Goal: Task Accomplishment & Management: Use online tool/utility

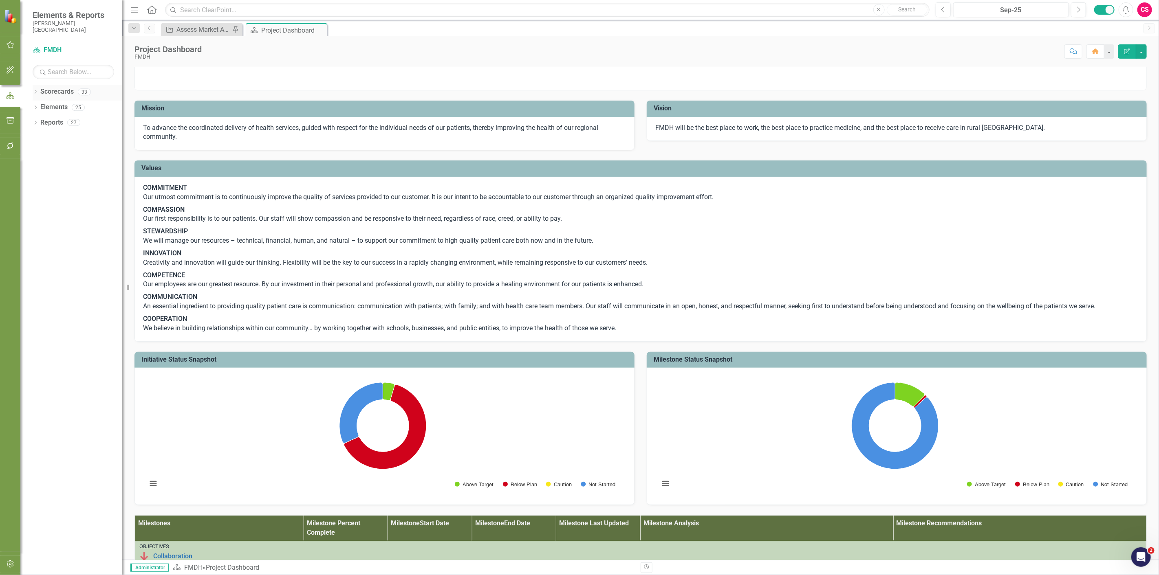
click at [36, 91] on icon "Dropdown" at bounding box center [36, 92] width 6 height 4
click at [40, 137] on icon at bounding box center [40, 138] width 2 height 4
click at [9, 148] on icon "button" at bounding box center [10, 146] width 7 height 7
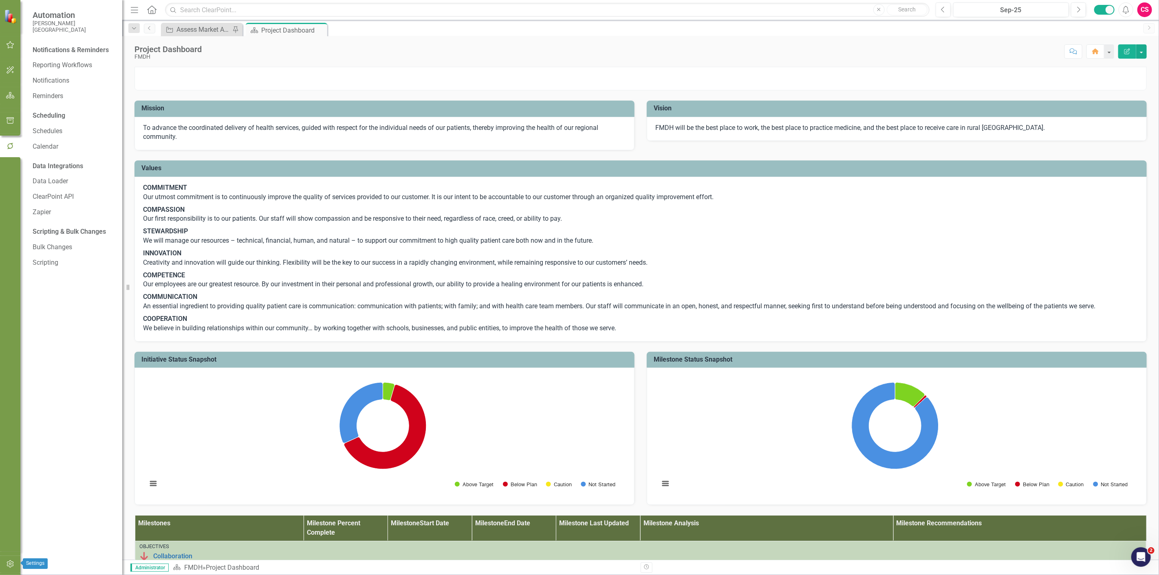
click at [7, 563] on icon "button" at bounding box center [10, 564] width 9 height 7
click at [56, 223] on div "Revision History" at bounding box center [73, 229] width 81 height 13
click at [56, 227] on link "Revision History" at bounding box center [73, 229] width 81 height 9
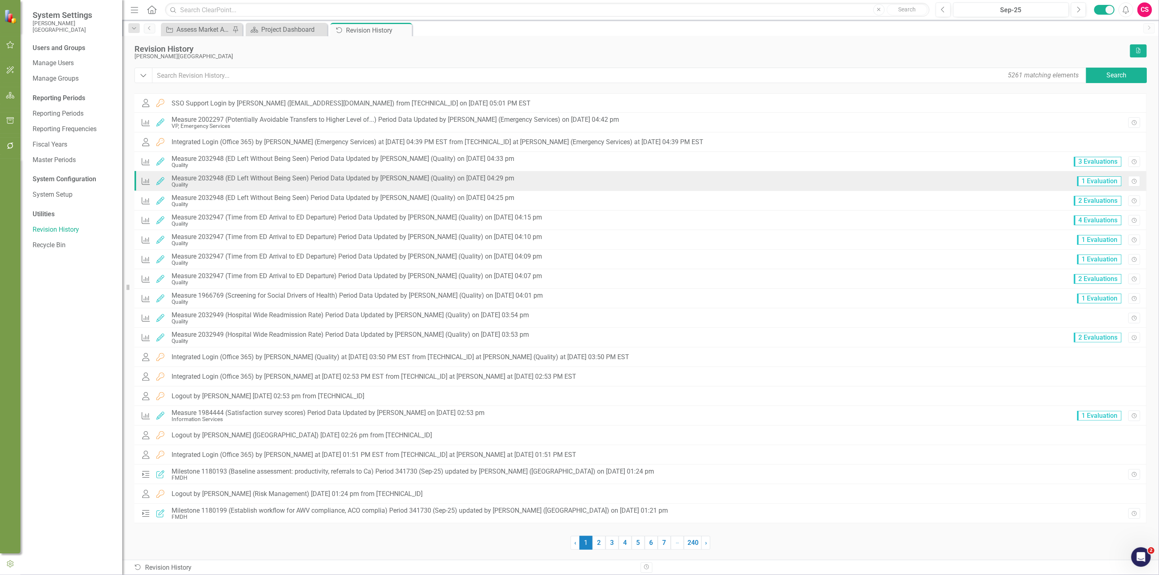
click at [298, 181] on div "Measure 2032948 (ED Left Without Being Seen) Period Data Updated by [PERSON_NAM…" at bounding box center [343, 178] width 343 height 7
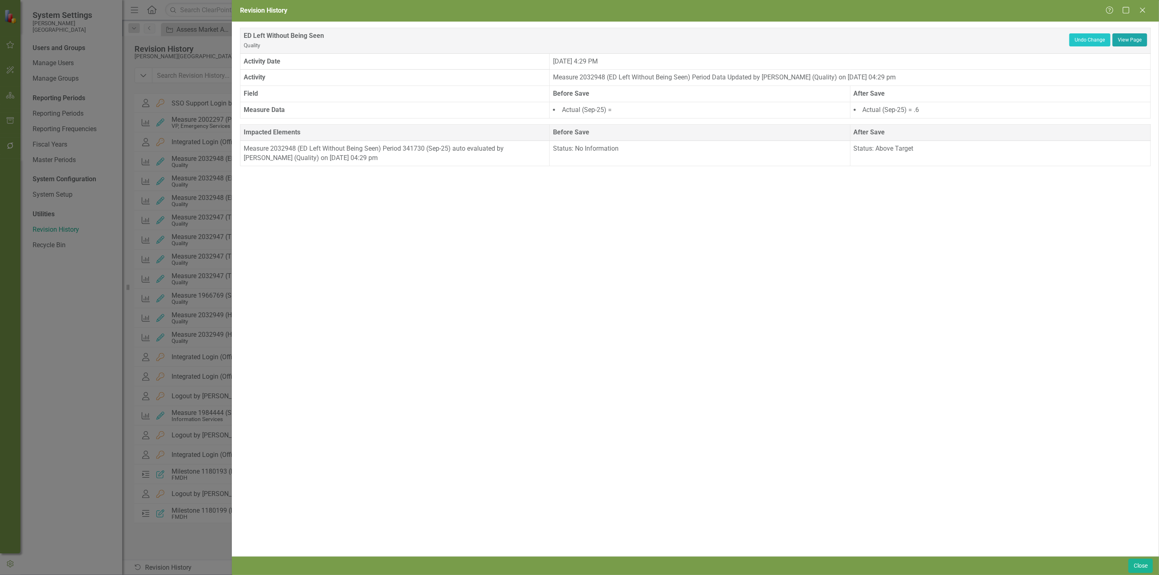
click at [1130, 37] on link "View Page" at bounding box center [1129, 39] width 35 height 13
click at [1142, 566] on button "Close" at bounding box center [1140, 566] width 24 height 14
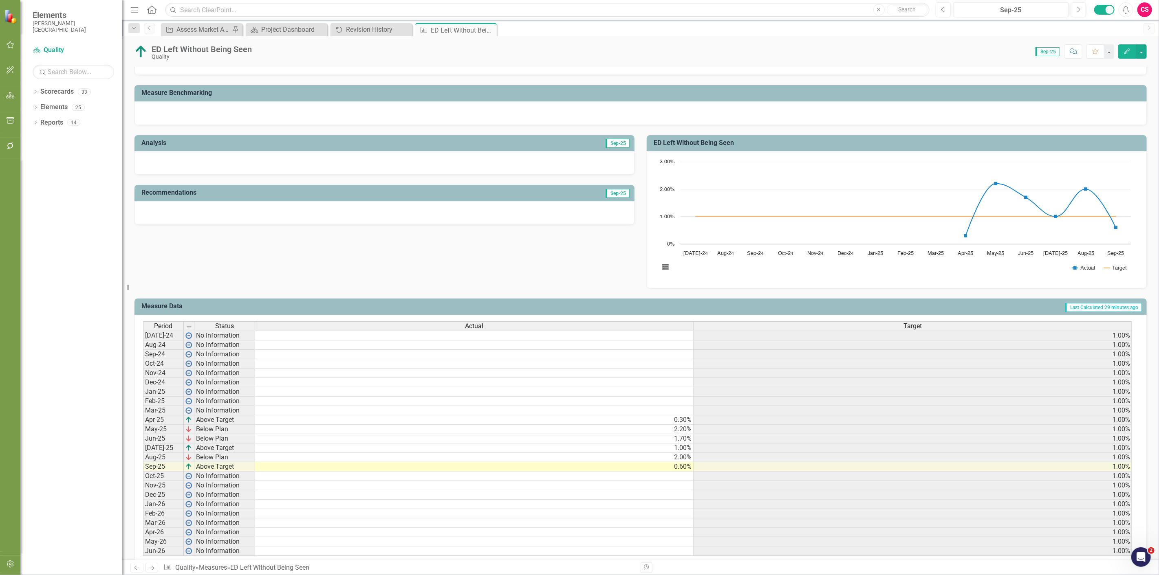
scroll to position [119, 0]
